Goal: Task Accomplishment & Management: Manage account settings

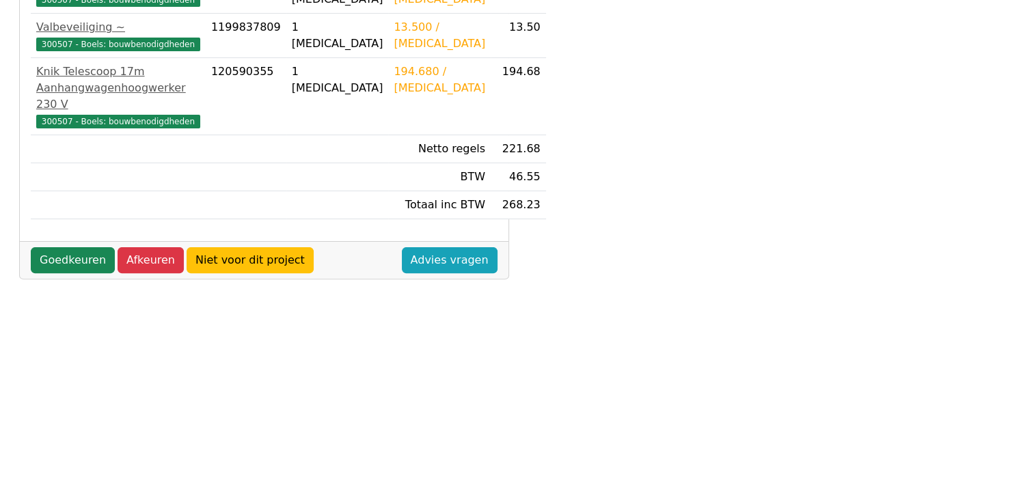
scroll to position [342, 0]
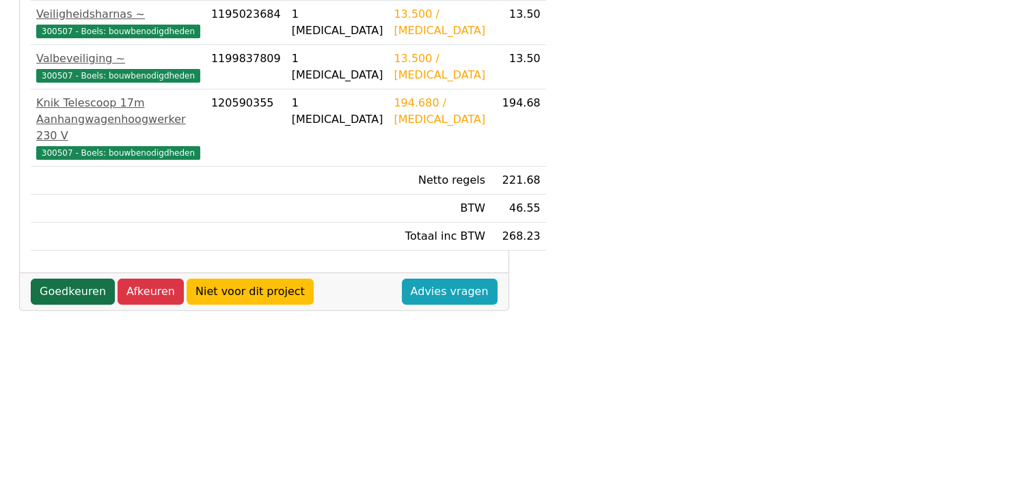
click at [68, 305] on link "Goedkeuren" at bounding box center [73, 292] width 84 height 26
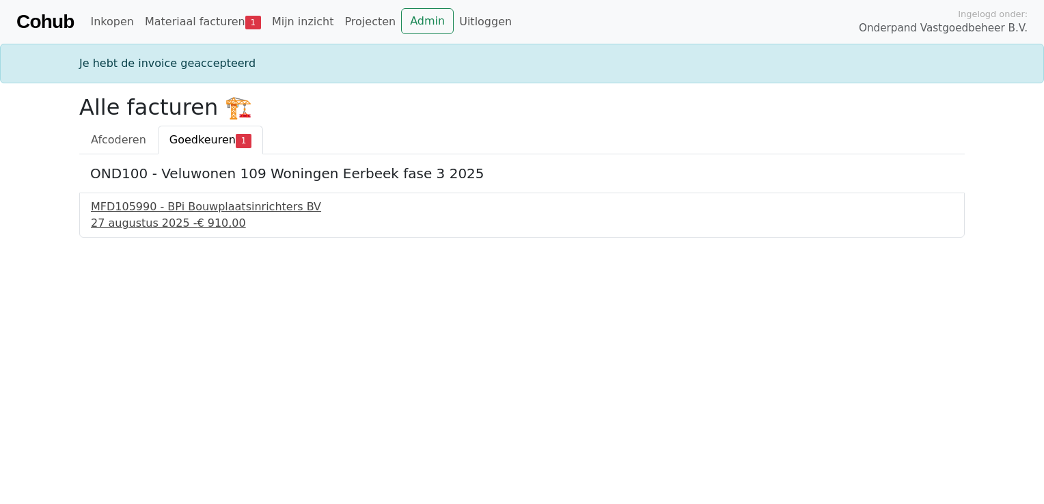
click at [219, 202] on div "MFD105990 - BPi Bouwplaatsinrichters BV" at bounding box center [522, 207] width 862 height 16
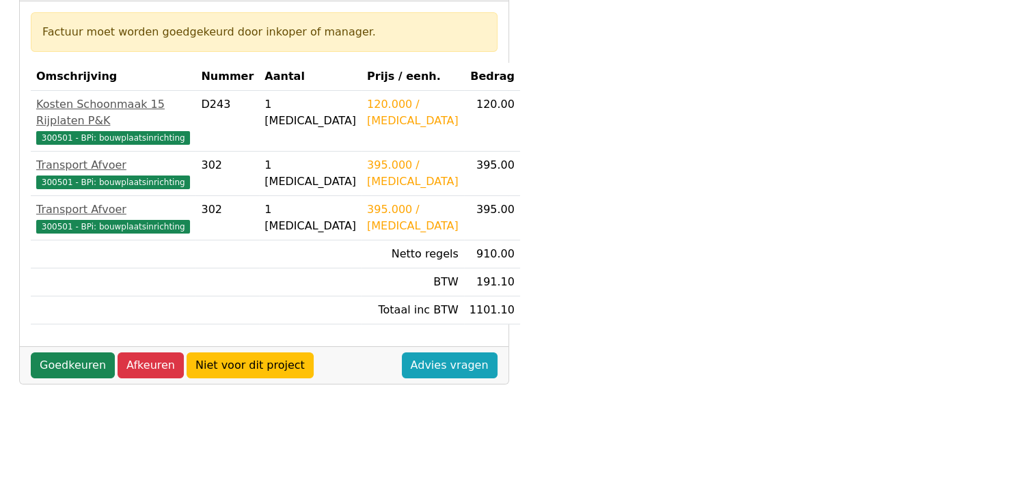
scroll to position [167, 0]
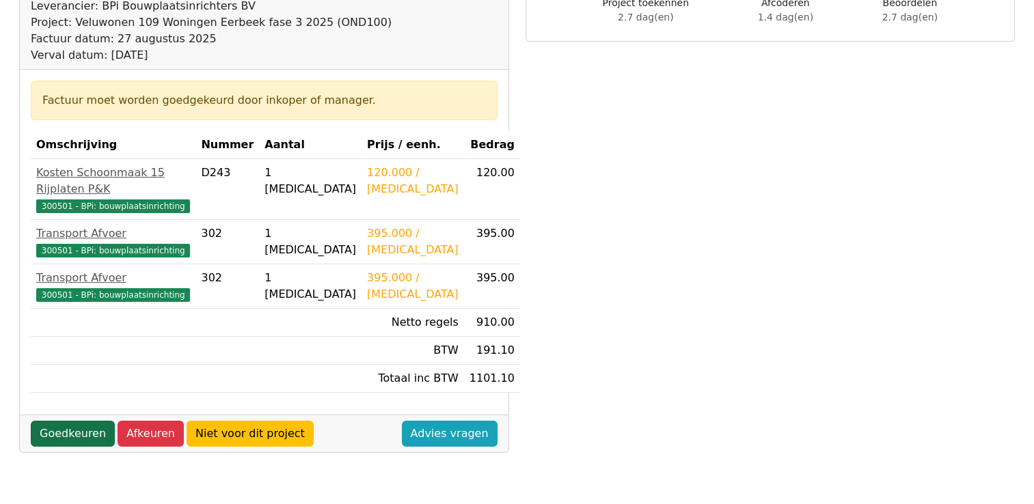
click at [63, 421] on link "Goedkeuren" at bounding box center [73, 434] width 84 height 26
